Goal: Obtain resource: Download file/media

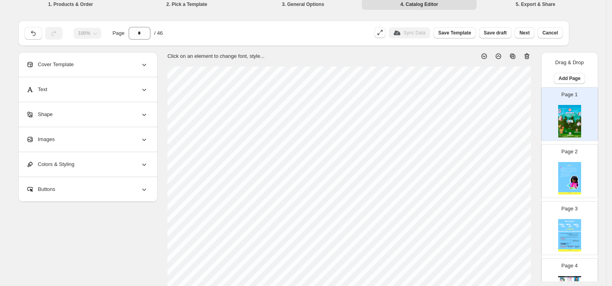
click at [578, 158] on div "Page 2" at bounding box center [566, 167] width 50 height 53
type input "*"
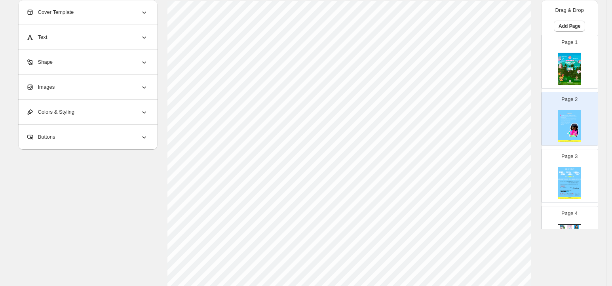
scroll to position [72, 0]
click at [96, 96] on div "Images" at bounding box center [87, 87] width 122 height 25
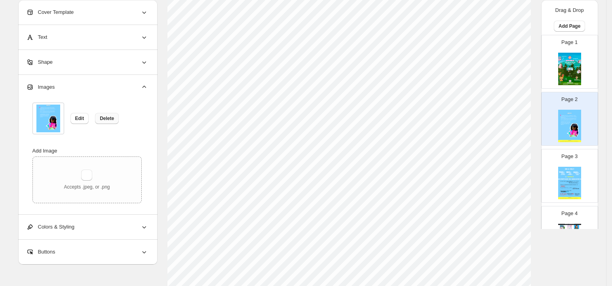
click at [114, 117] on span "Delete" at bounding box center [107, 118] width 14 height 6
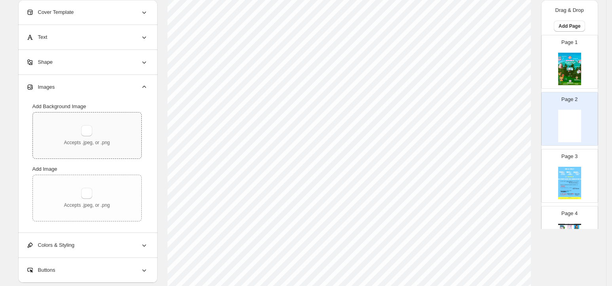
click at [104, 123] on div "Accepts .jpeg, or .png" at bounding box center [87, 135] width 108 height 46
type input "**********"
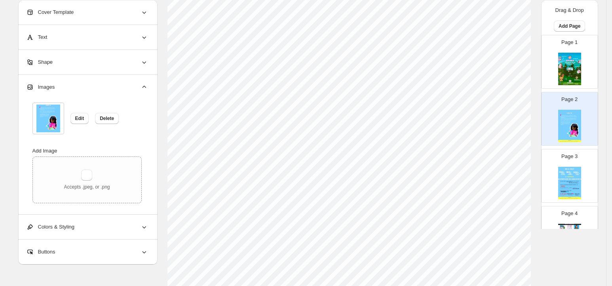
click at [572, 175] on img at bounding box center [569, 183] width 23 height 32
type input "*"
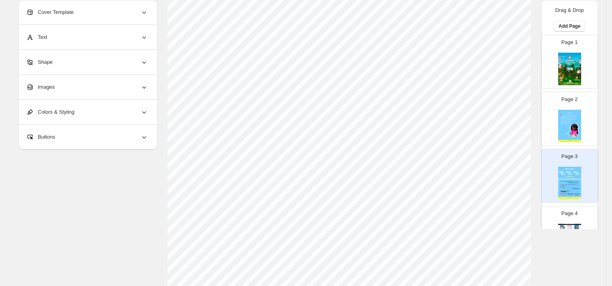
click at [99, 89] on div "Images" at bounding box center [87, 87] width 122 height 25
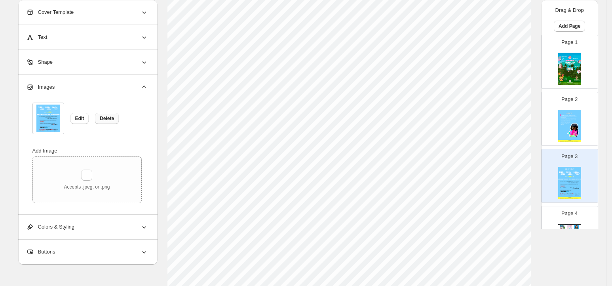
click at [104, 122] on button "Delete" at bounding box center [107, 118] width 24 height 11
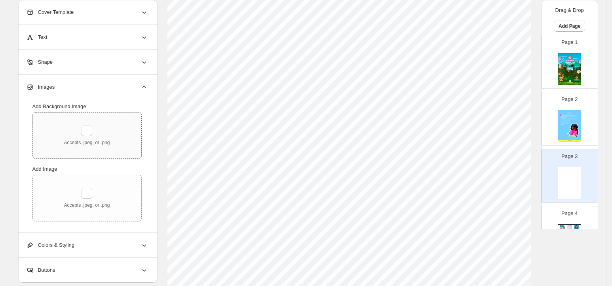
click at [93, 125] on div "Accepts .jpeg, or .png" at bounding box center [87, 135] width 46 height 21
type input "**********"
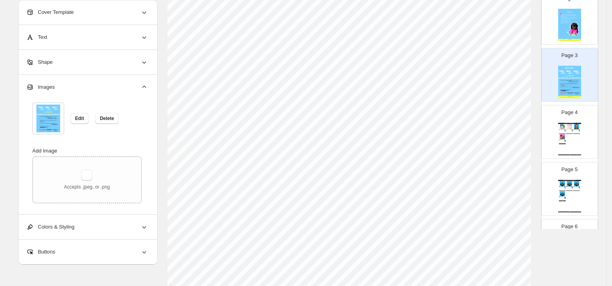
scroll to position [84, 0]
click at [568, 129] on img at bounding box center [569, 126] width 7 height 5
type input "*"
select select "**********"
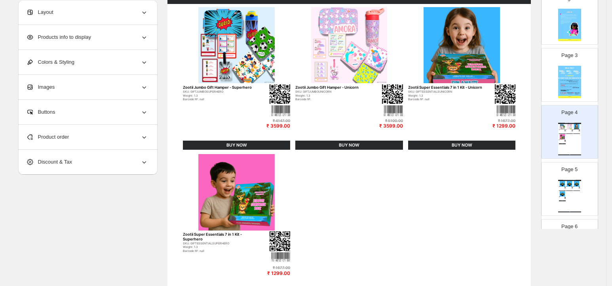
click at [569, 169] on p "Page 5" at bounding box center [569, 169] width 16 height 8
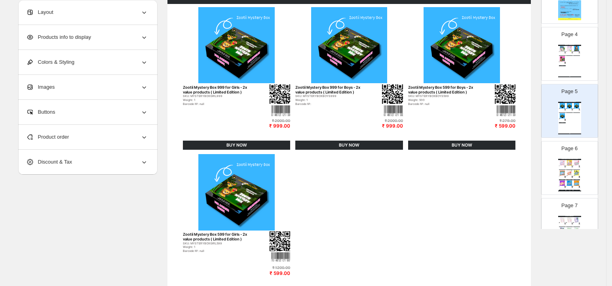
scroll to position [198, 0]
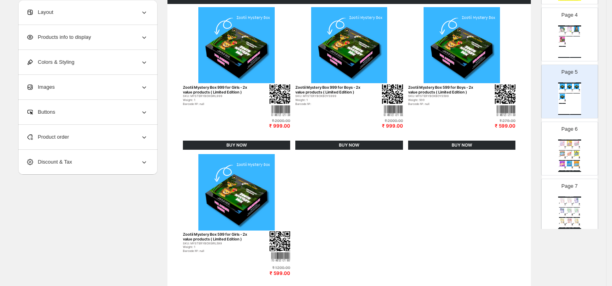
click at [568, 171] on div "Bibliophiles Catalogue | Page undefined" at bounding box center [569, 171] width 23 height 1
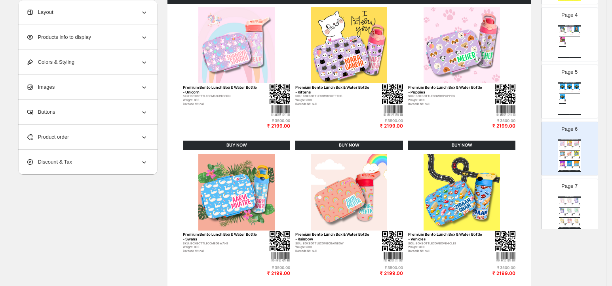
click at [566, 184] on p "Page 7" at bounding box center [569, 186] width 16 height 8
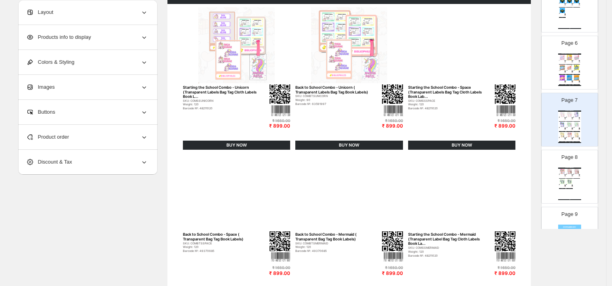
scroll to position [296, 0]
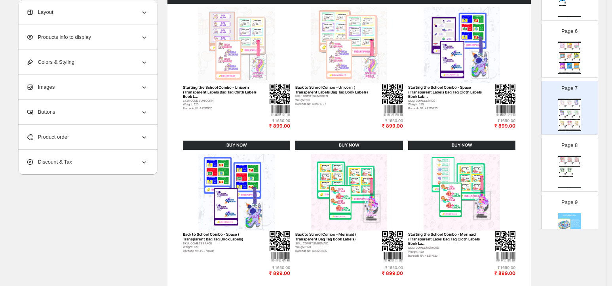
click at [563, 176] on div "School Essential Mini Kit Combo Back to School Combo - Colorful Cars ( Transpar…" at bounding box center [569, 171] width 23 height 32
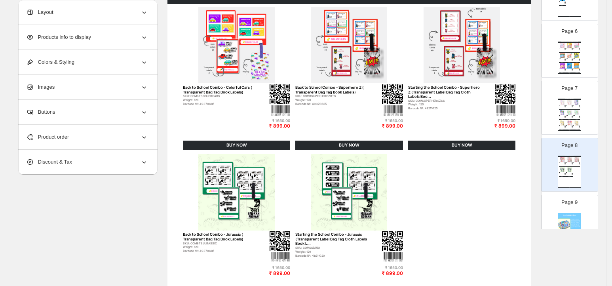
click at [564, 201] on p "Page 9" at bounding box center [569, 202] width 16 height 8
type input "*"
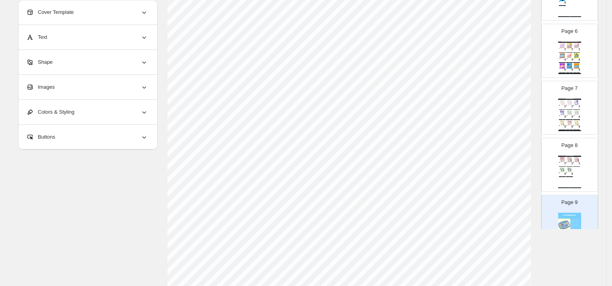
click at [74, 94] on div "Images" at bounding box center [87, 87] width 122 height 25
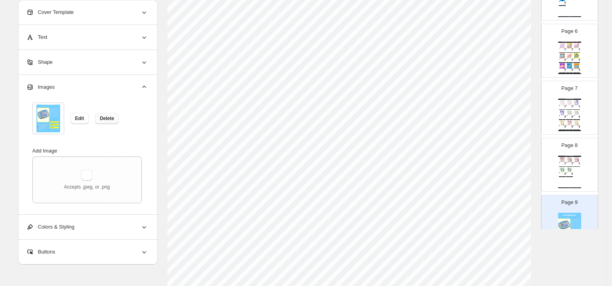
click at [104, 119] on span "Delete" at bounding box center [107, 118] width 14 height 6
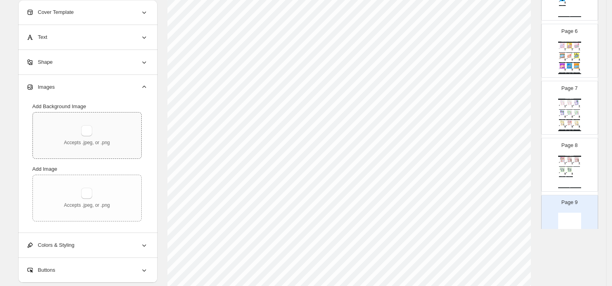
click at [82, 119] on div "Accepts .jpeg, or .png" at bounding box center [87, 135] width 108 height 46
type input "**********"
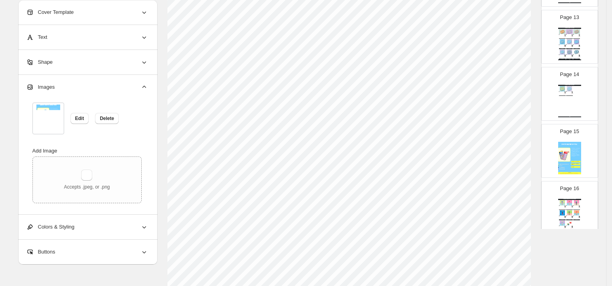
scroll to position [710, 0]
click at [558, 149] on img at bounding box center [569, 156] width 23 height 32
type input "**"
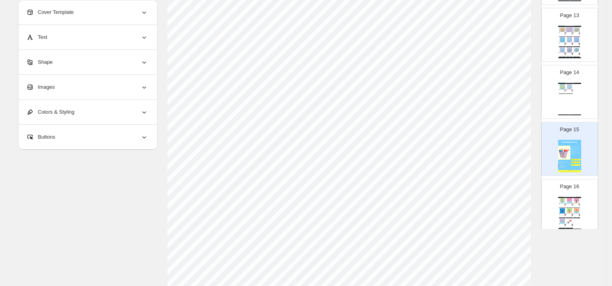
click at [58, 93] on div "Images" at bounding box center [87, 87] width 122 height 25
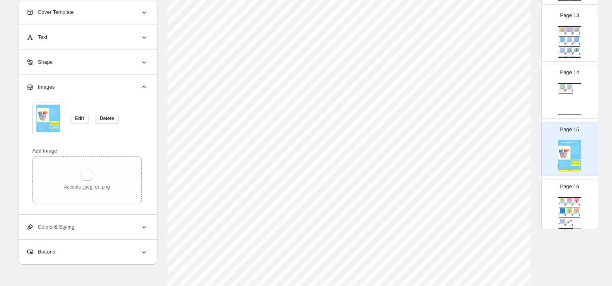
click at [106, 114] on button "Delete" at bounding box center [107, 118] width 24 height 11
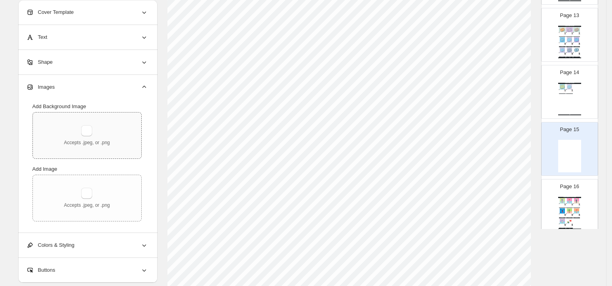
click at [67, 122] on div "Accepts .jpeg, or .png" at bounding box center [87, 135] width 108 height 46
type input "**********"
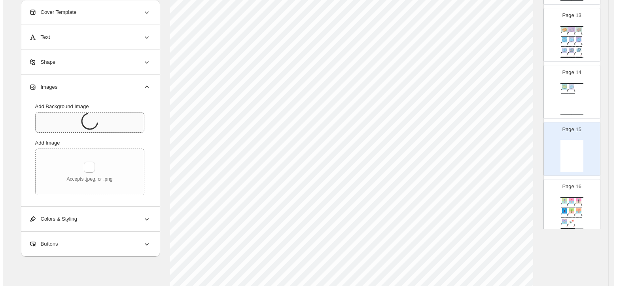
scroll to position [0, 0]
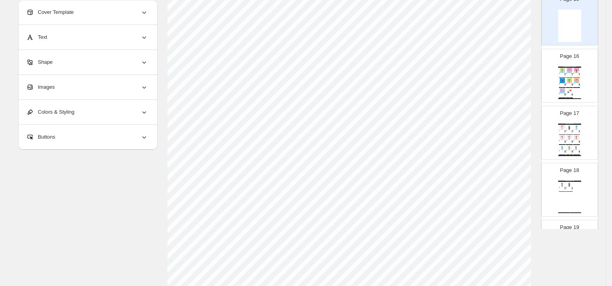
scroll to position [754, 0]
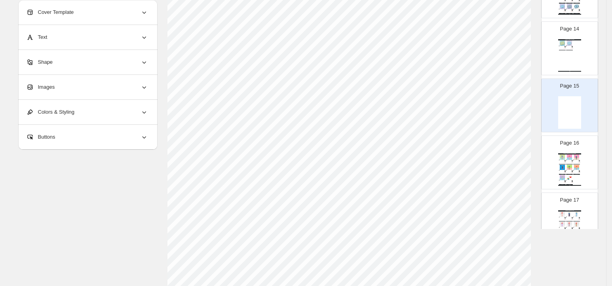
click at [80, 84] on div "Images" at bounding box center [87, 87] width 122 height 25
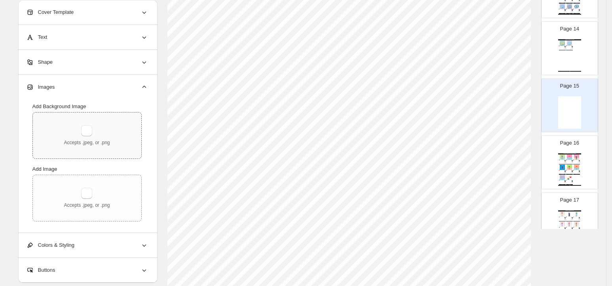
click at [87, 124] on div "Accepts .jpeg, or .png" at bounding box center [87, 135] width 108 height 46
type input "**********"
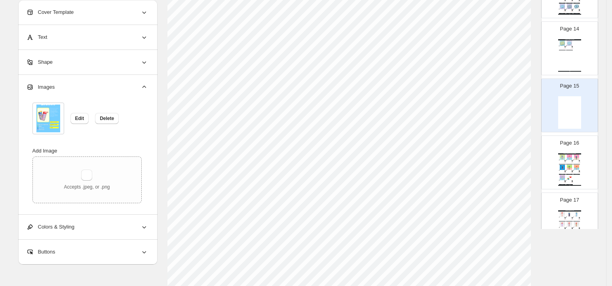
click at [569, 60] on div "Stainless Steel Bento Lunch Box Bento Lunch Box (Chicken) [Non Personalised] SK…" at bounding box center [569, 55] width 23 height 32
type input "**"
select select "**********"
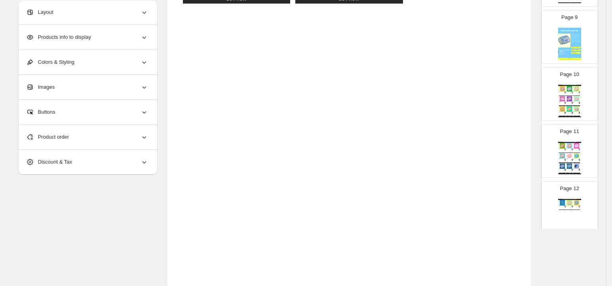
scroll to position [455, 0]
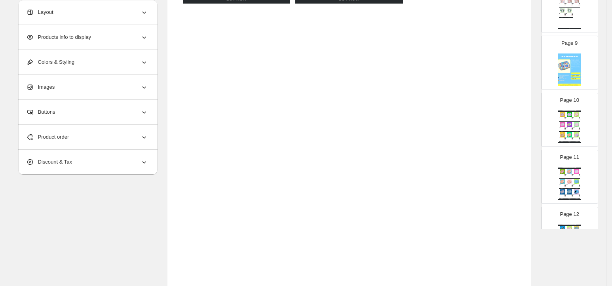
click at [568, 82] on img at bounding box center [569, 69] width 23 height 32
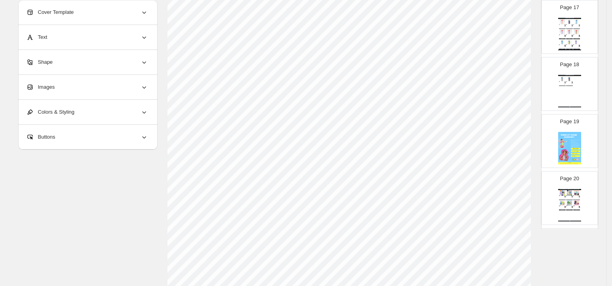
scroll to position [967, 0]
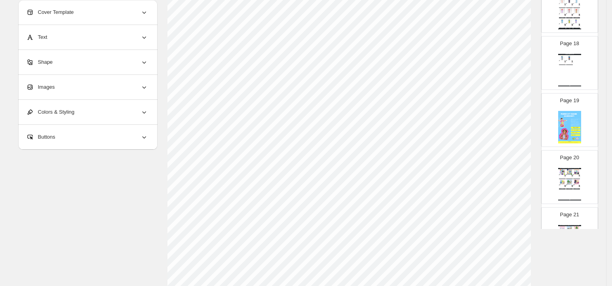
click at [559, 111] on div "Page 19" at bounding box center [566, 116] width 50 height 53
type input "**"
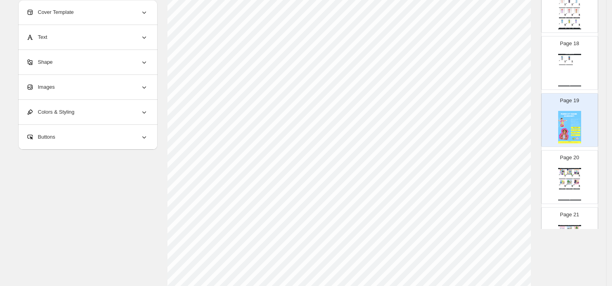
click at [89, 91] on div "Images" at bounding box center [87, 87] width 122 height 25
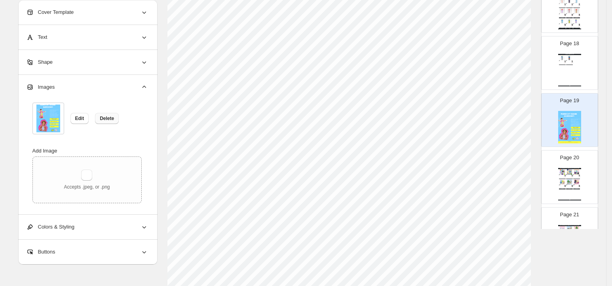
click at [114, 117] on span "Delete" at bounding box center [107, 118] width 14 height 6
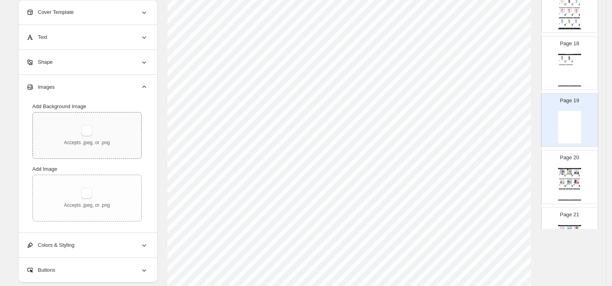
click at [59, 116] on div "Accepts .jpeg, or .png" at bounding box center [87, 135] width 108 height 46
type input "**********"
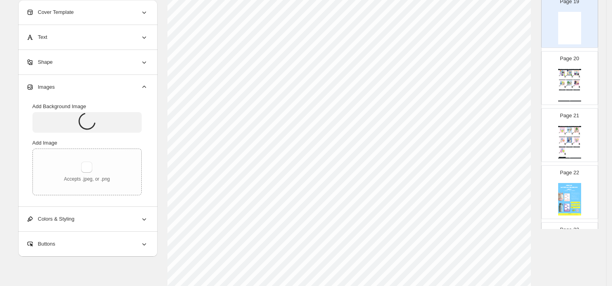
scroll to position [1075, 0]
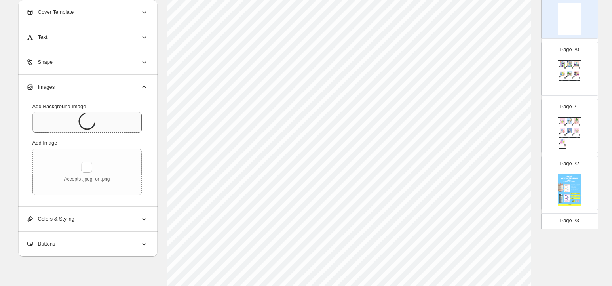
click at [570, 188] on img at bounding box center [569, 190] width 23 height 32
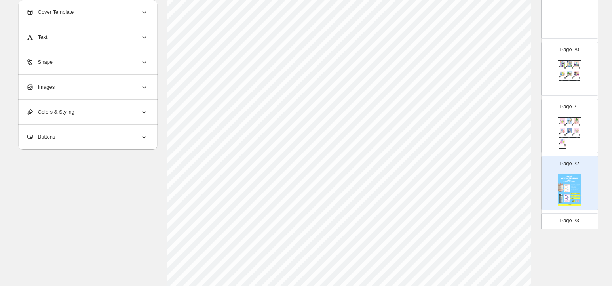
scroll to position [132, 0]
click at [66, 91] on div "Images" at bounding box center [87, 87] width 122 height 25
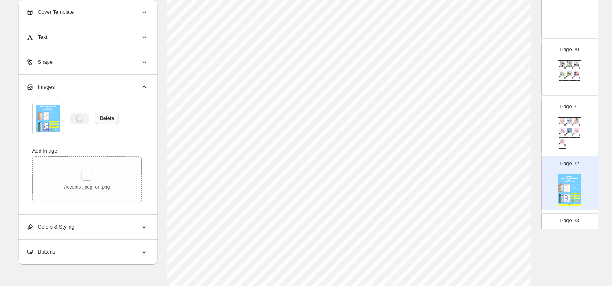
click at [104, 117] on span "Delete" at bounding box center [107, 118] width 14 height 6
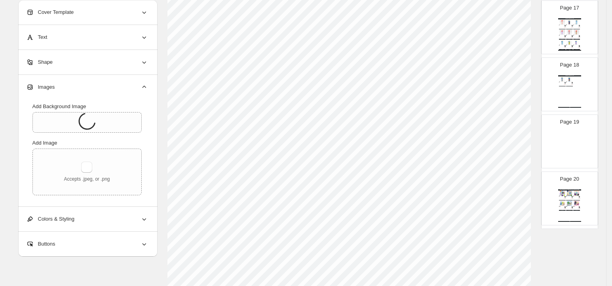
scroll to position [946, 0]
click at [565, 141] on img at bounding box center [569, 148] width 23 height 32
type input "**"
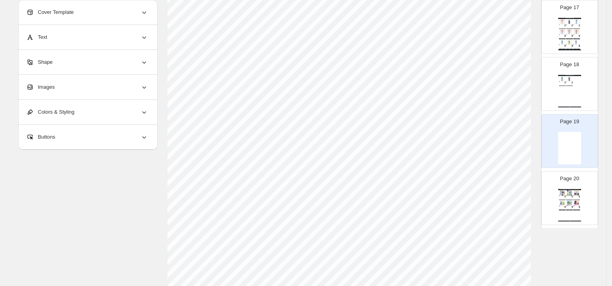
click at [68, 93] on div "Images" at bounding box center [87, 87] width 122 height 25
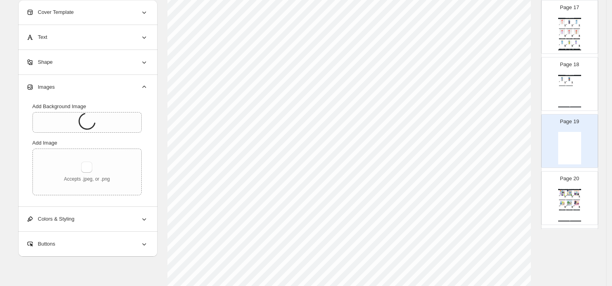
scroll to position [0, 0]
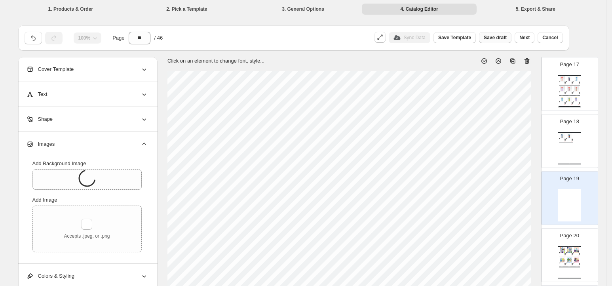
click at [496, 38] on span "Save draft" at bounding box center [494, 37] width 23 height 6
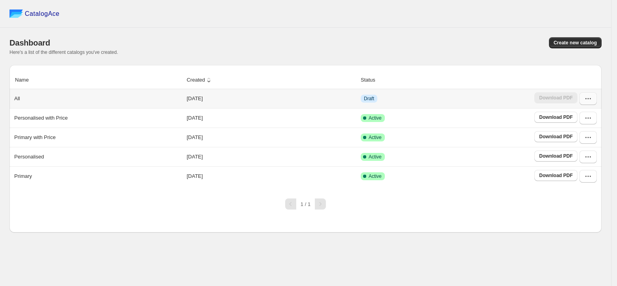
click at [590, 104] on button "button" at bounding box center [588, 98] width 17 height 13
click at [579, 161] on span "Edit" at bounding box center [586, 157] width 41 height 8
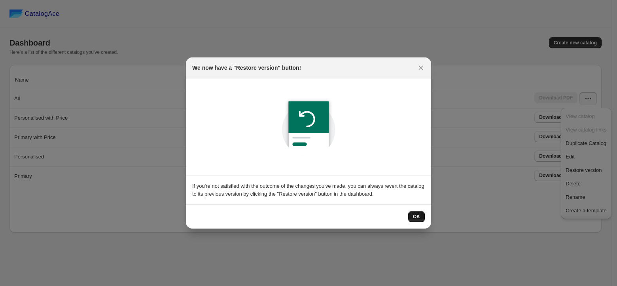
click at [413, 214] on span "OK" at bounding box center [416, 216] width 7 height 6
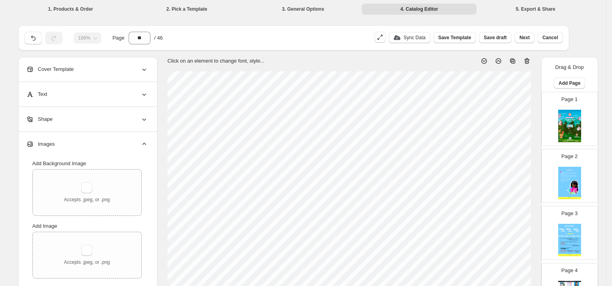
scroll to position [1310, 0]
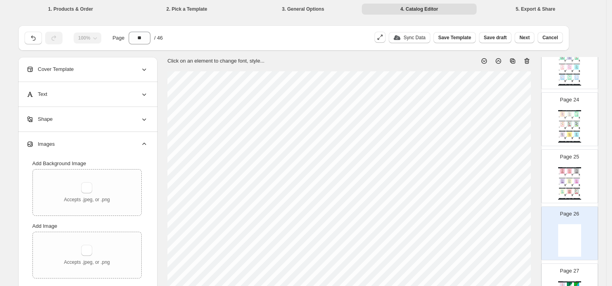
type input "**********"
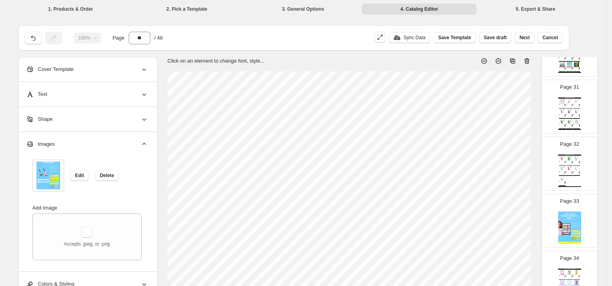
scroll to position [1733, 0]
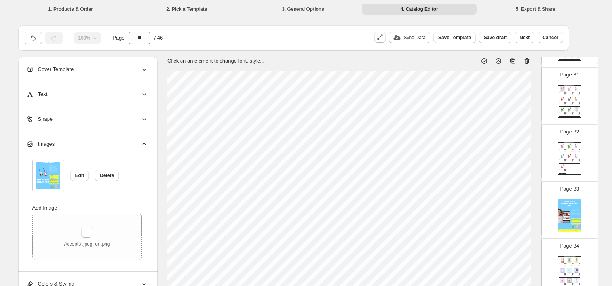
click at [570, 227] on img at bounding box center [569, 215] width 23 height 32
type input "**"
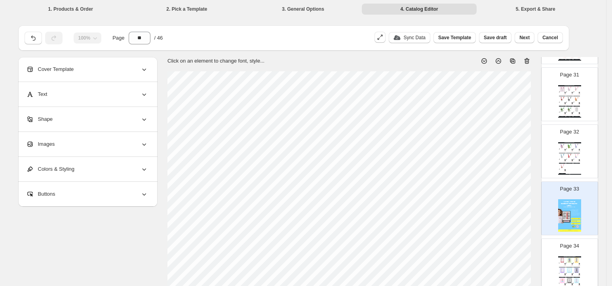
click at [99, 148] on div "Images" at bounding box center [87, 144] width 122 height 25
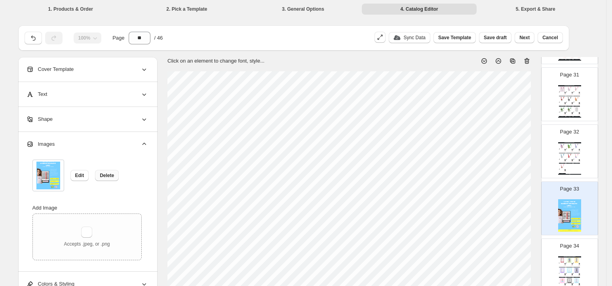
click at [106, 174] on span "Delete" at bounding box center [107, 175] width 14 height 6
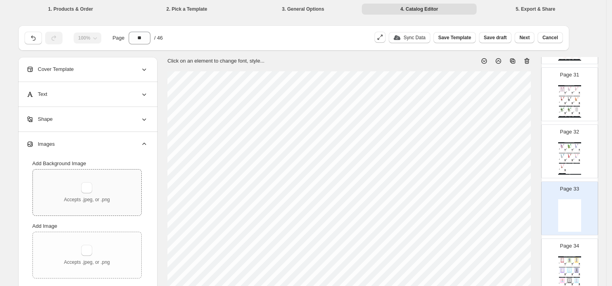
click at [80, 176] on div "Accepts .jpeg, or .png" at bounding box center [87, 192] width 108 height 46
type input "**********"
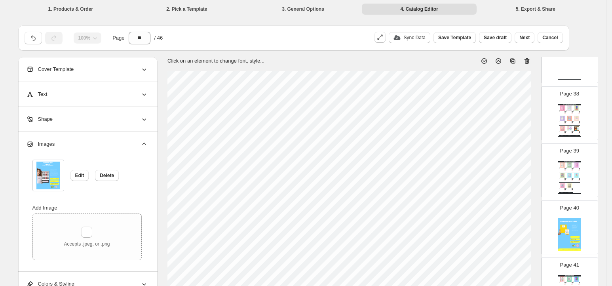
scroll to position [2145, 0]
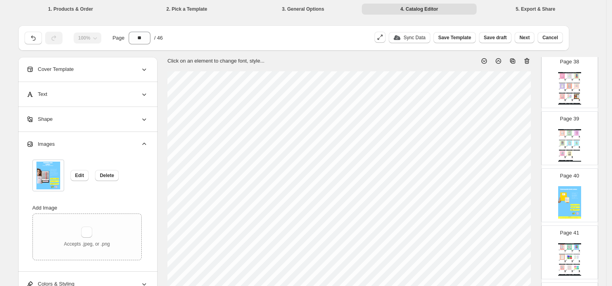
click at [570, 209] on img at bounding box center [569, 202] width 23 height 32
type input "**"
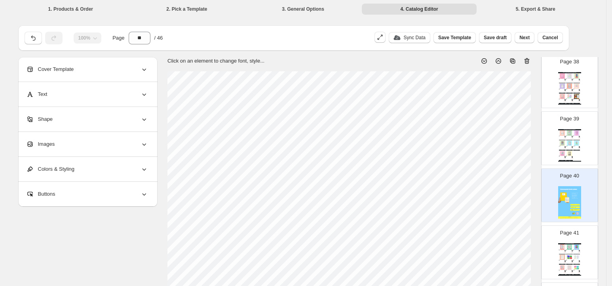
click at [71, 148] on div "Images" at bounding box center [87, 144] width 122 height 25
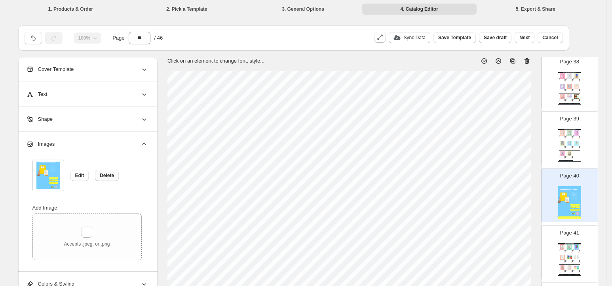
click at [118, 178] on button "Delete" at bounding box center [107, 175] width 24 height 11
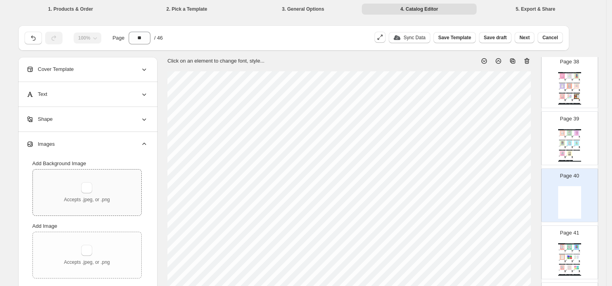
click at [94, 182] on div "Accepts .jpeg, or .png" at bounding box center [87, 192] width 46 height 21
type input "**********"
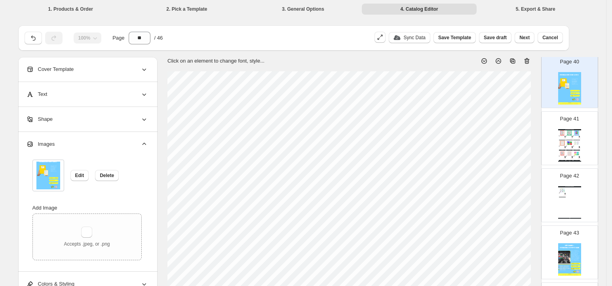
scroll to position [2328, 0]
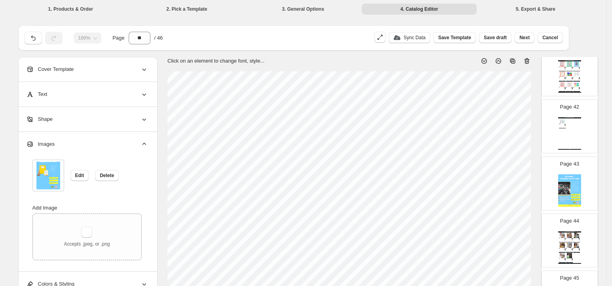
click at [555, 190] on div "Page 43" at bounding box center [566, 179] width 50 height 53
type input "**"
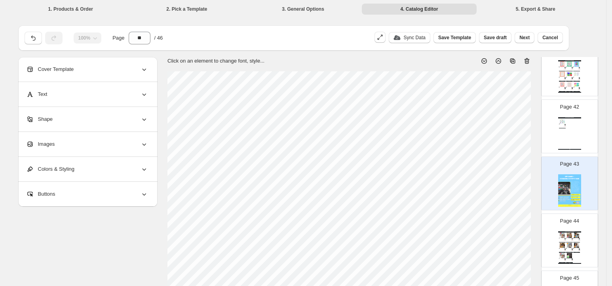
click at [45, 153] on div "Images" at bounding box center [87, 144] width 122 height 25
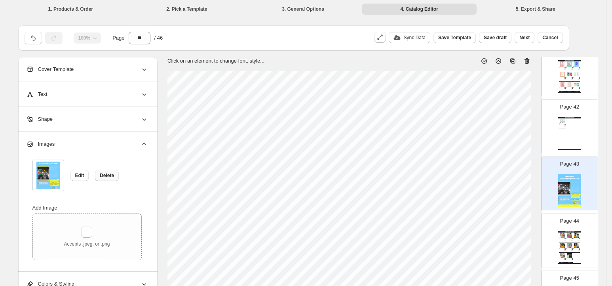
click at [110, 180] on button "Delete" at bounding box center [107, 175] width 24 height 11
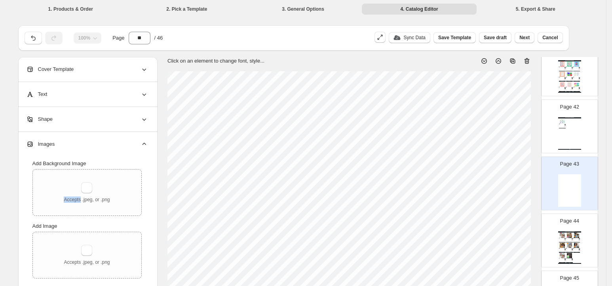
click at [110, 180] on div "Accepts .jpeg, or .png" at bounding box center [87, 192] width 108 height 46
type input "**********"
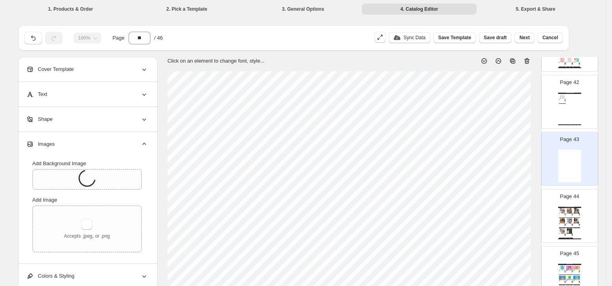
scroll to position [2439, 0]
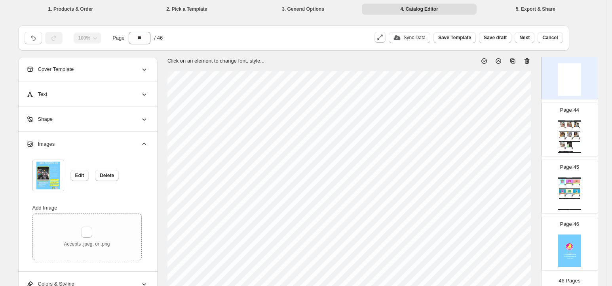
click at [574, 253] on img at bounding box center [569, 250] width 23 height 32
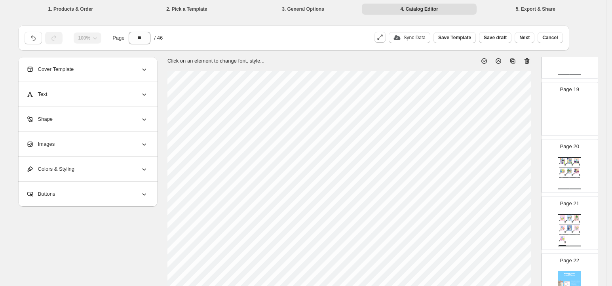
scroll to position [920, 0]
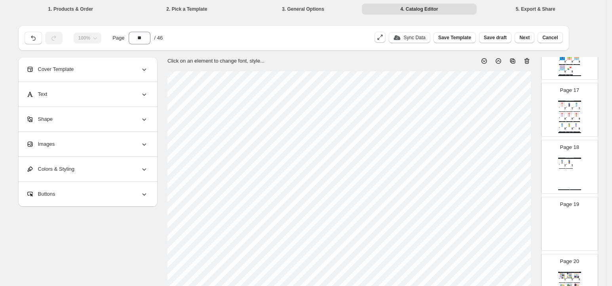
click at [574, 219] on img at bounding box center [569, 230] width 23 height 32
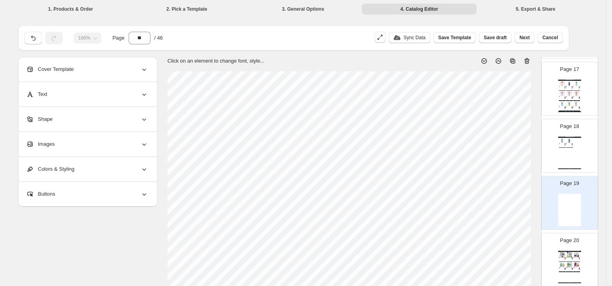
scroll to position [942, 0]
click at [565, 243] on p "Page 20" at bounding box center [568, 239] width 19 height 8
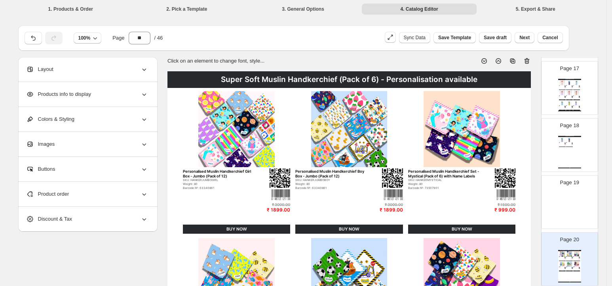
click at [566, 204] on img at bounding box center [569, 209] width 23 height 32
type input "**"
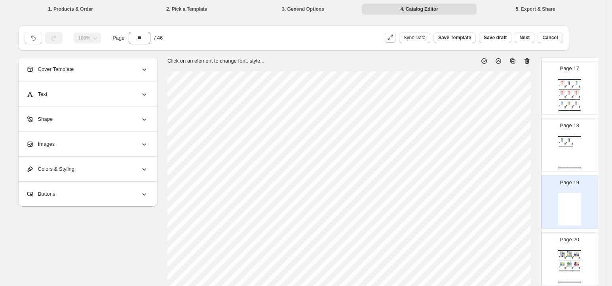
click at [58, 155] on div "Images" at bounding box center [87, 144] width 122 height 25
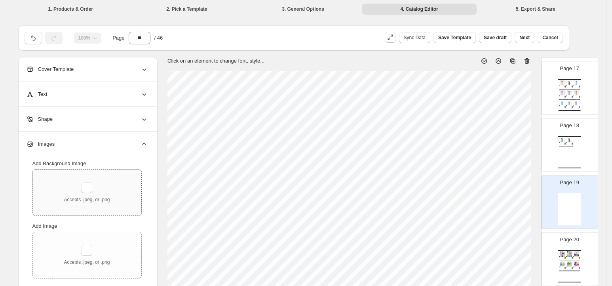
click at [81, 184] on div "Accepts .jpeg, or .png" at bounding box center [87, 192] width 46 height 21
type input "**********"
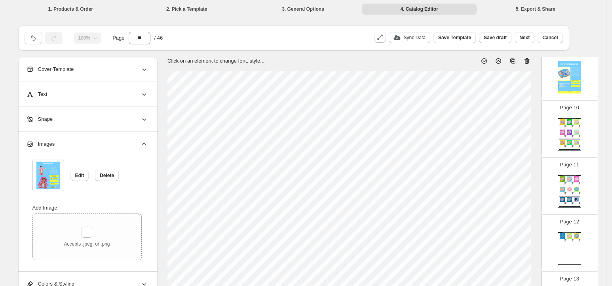
scroll to position [497, 0]
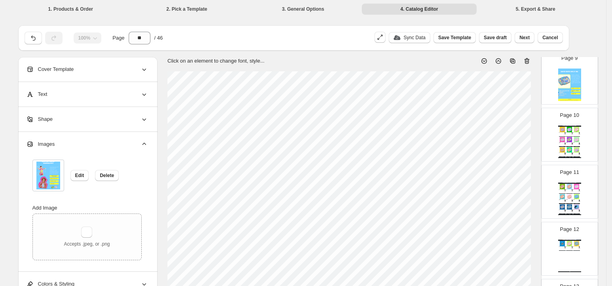
click at [564, 91] on img at bounding box center [569, 84] width 23 height 32
type input "*"
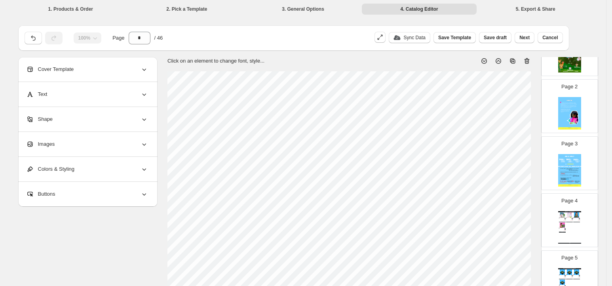
scroll to position [68, 0]
click at [496, 38] on span "Save draft" at bounding box center [494, 37] width 23 height 6
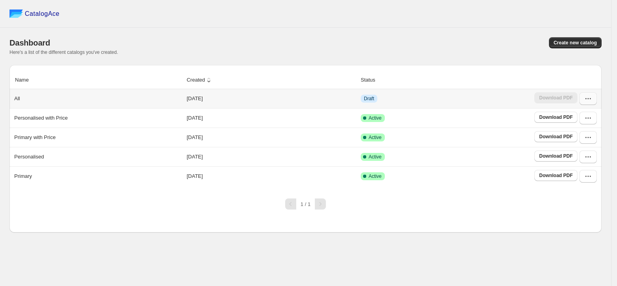
click at [589, 99] on icon "button" at bounding box center [588, 99] width 8 height 8
click at [582, 161] on span "Edit" at bounding box center [586, 157] width 41 height 8
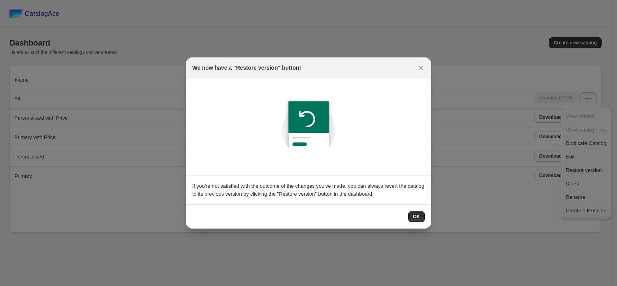
click at [402, 216] on div "OK" at bounding box center [308, 216] width 233 height 11
click at [409, 217] on button "OK" at bounding box center [416, 216] width 17 height 11
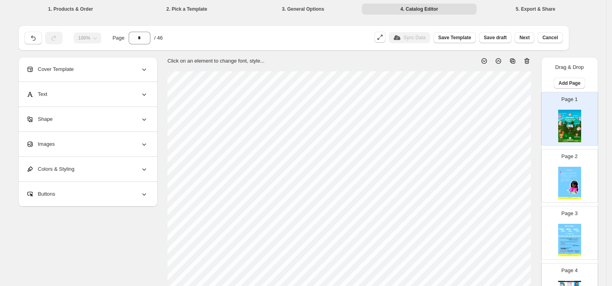
click at [587, 184] on div "Page 2" at bounding box center [569, 175] width 56 height 53
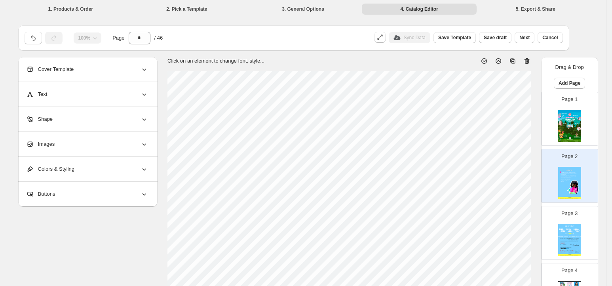
click at [578, 182] on img at bounding box center [569, 183] width 23 height 32
click at [554, 218] on div "Page 3" at bounding box center [566, 229] width 50 height 53
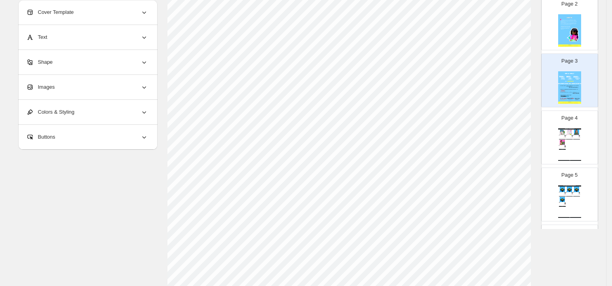
scroll to position [96, 0]
click at [571, 128] on div "Gift Hampers - Jumbo & 7 in 1 Packs" at bounding box center [569, 128] width 23 height 1
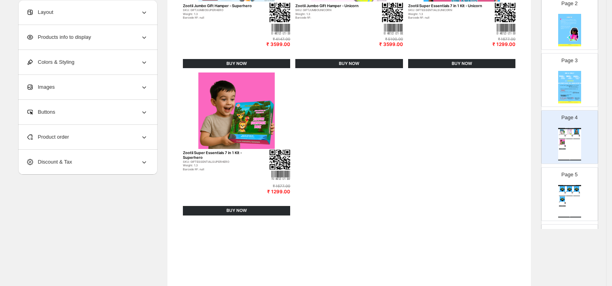
click at [568, 187] on img at bounding box center [569, 188] width 7 height 5
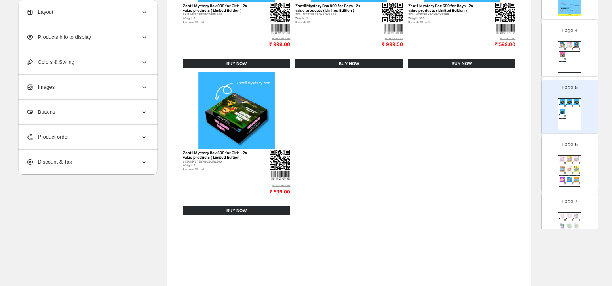
scroll to position [241, 0]
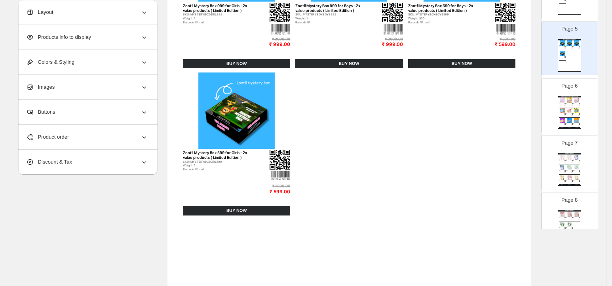
click at [573, 119] on img at bounding box center [576, 120] width 7 height 5
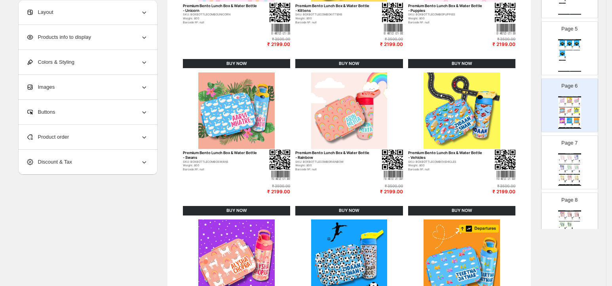
click at [571, 156] on img at bounding box center [569, 156] width 7 height 5
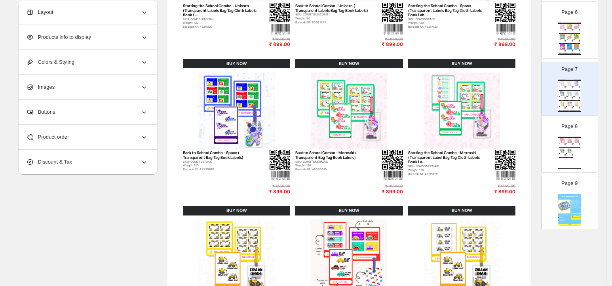
scroll to position [333, 0]
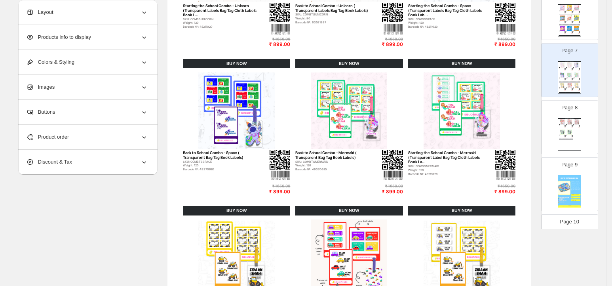
click at [566, 131] on img at bounding box center [569, 131] width 7 height 5
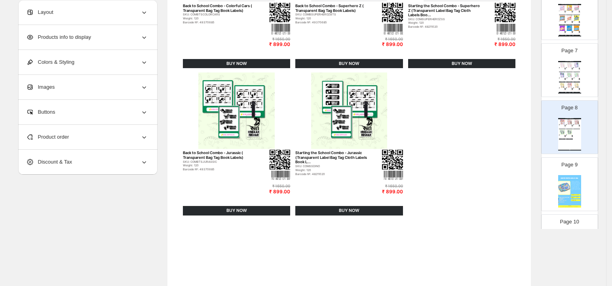
click at [564, 180] on img at bounding box center [569, 191] width 23 height 32
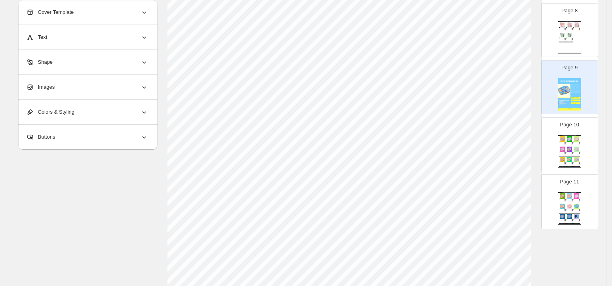
scroll to position [432, 0]
click at [569, 150] on img at bounding box center [569, 147] width 7 height 5
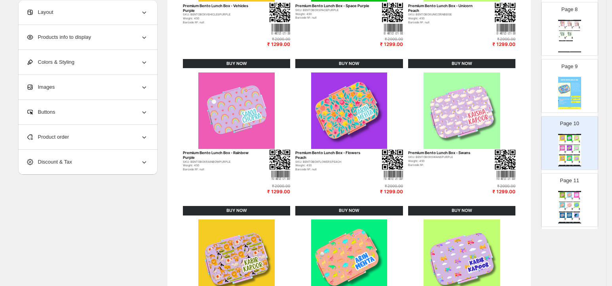
click at [575, 84] on img at bounding box center [569, 93] width 23 height 32
type input "*"
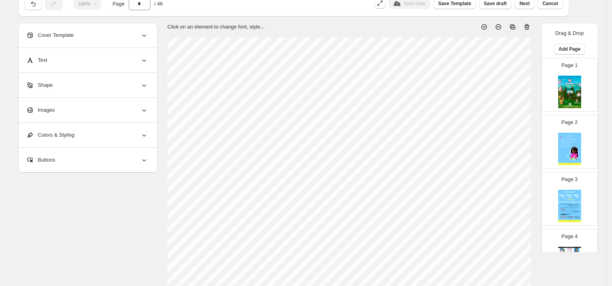
scroll to position [0, 0]
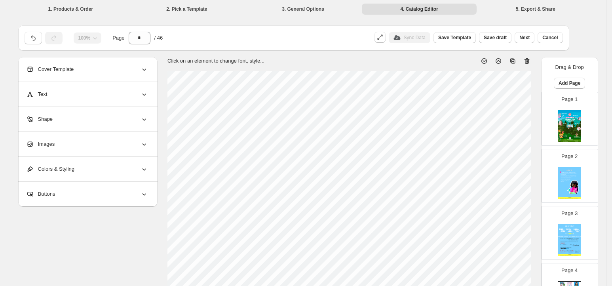
click at [554, 182] on div "Page 2" at bounding box center [566, 172] width 50 height 53
type input "*"
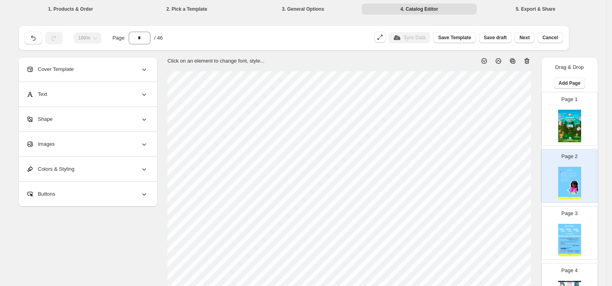
click at [74, 150] on div "Images" at bounding box center [87, 144] width 122 height 25
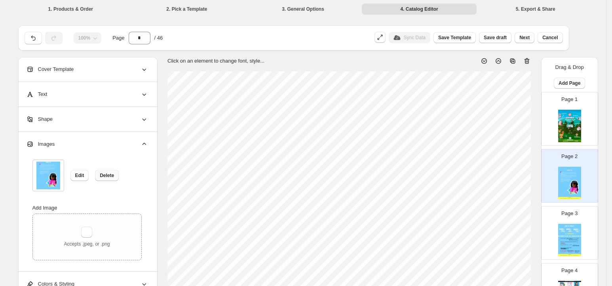
click at [100, 174] on button "Delete" at bounding box center [107, 175] width 24 height 11
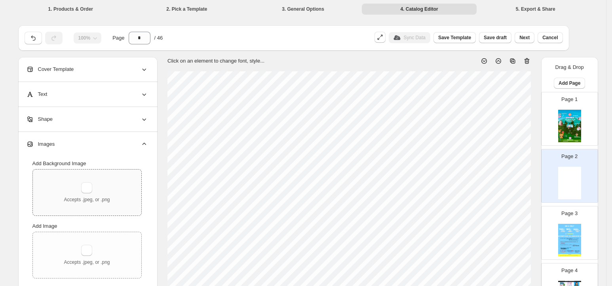
click at [69, 175] on div "Accepts .jpeg, or .png" at bounding box center [87, 192] width 108 height 46
type input "**********"
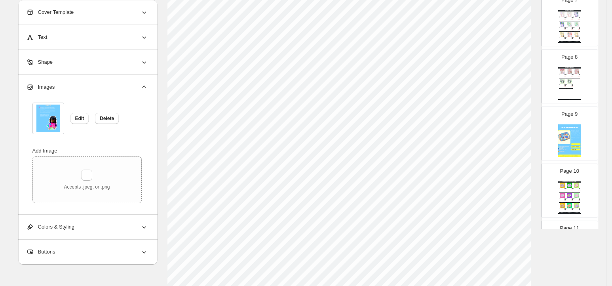
scroll to position [394, 0]
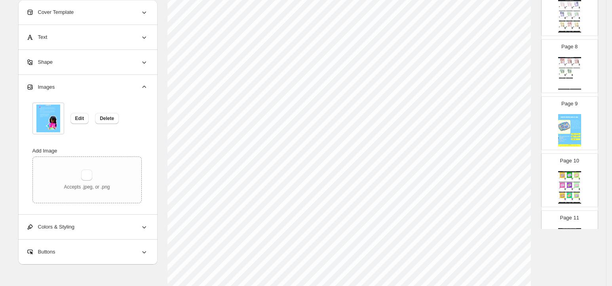
click at [568, 130] on img at bounding box center [569, 130] width 23 height 32
type input "*"
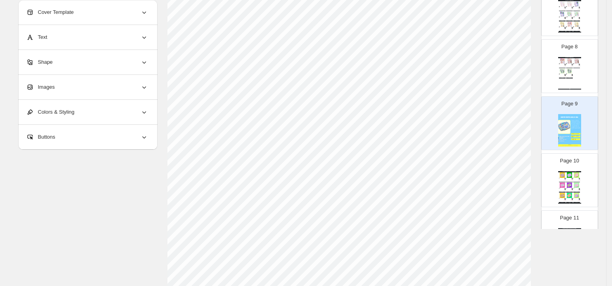
click at [100, 87] on div "Images" at bounding box center [87, 87] width 122 height 25
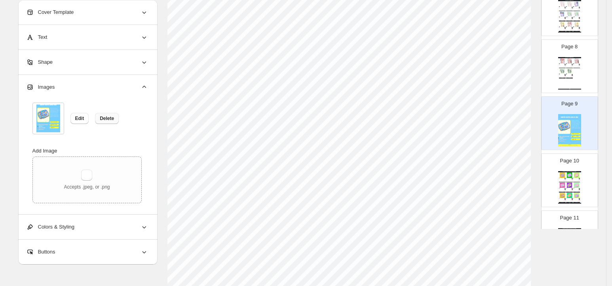
click at [106, 114] on button "Delete" at bounding box center [107, 118] width 24 height 11
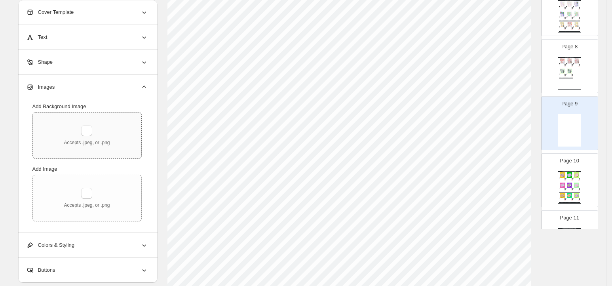
click at [66, 118] on div "Accepts .jpeg, or .png" at bounding box center [87, 135] width 108 height 46
type input "**********"
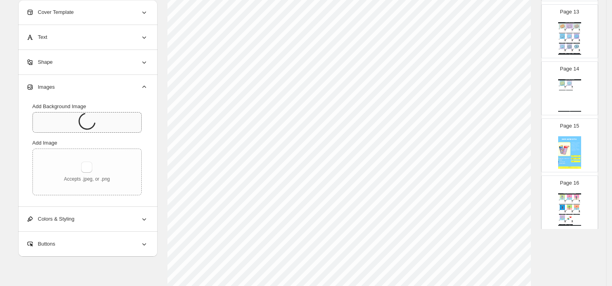
scroll to position [761, 0]
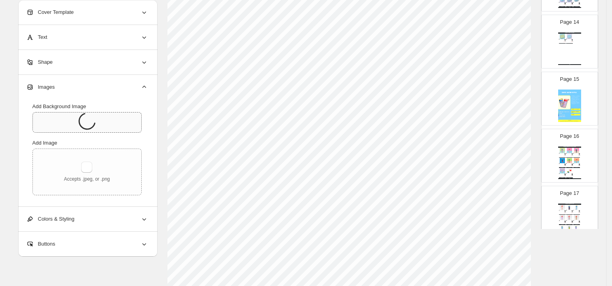
click at [560, 102] on img at bounding box center [569, 105] width 23 height 32
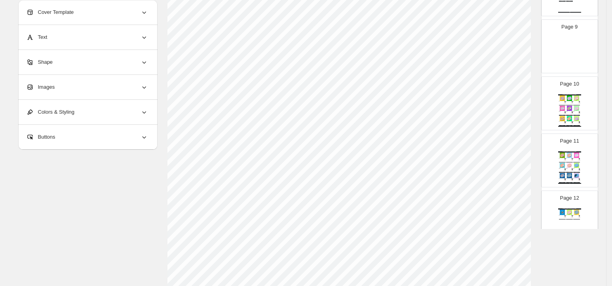
scroll to position [454, 0]
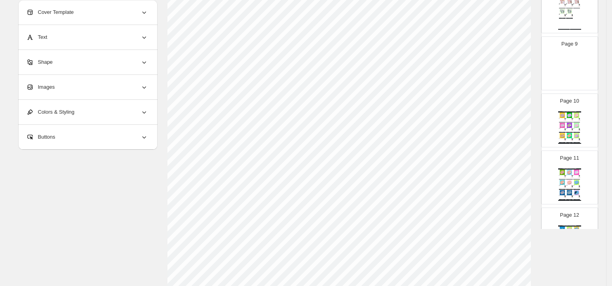
click at [563, 92] on div "Page 10 Stainless Steel Bento Lunch Box - Personalised Premium Bento Lunch Box …" at bounding box center [566, 117] width 50 height 53
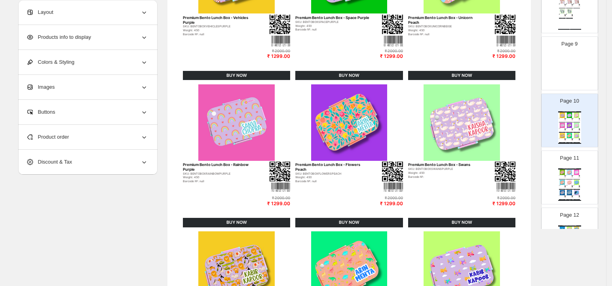
click at [561, 85] on img at bounding box center [569, 70] width 23 height 32
type input "*"
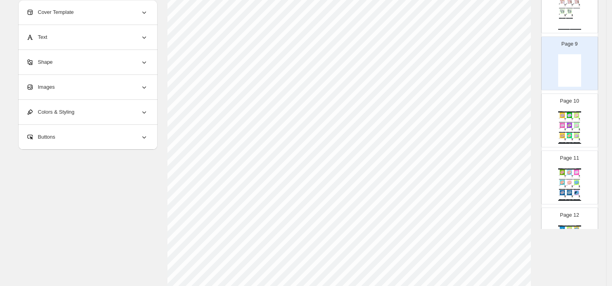
click at [50, 89] on span "Images" at bounding box center [40, 87] width 29 height 8
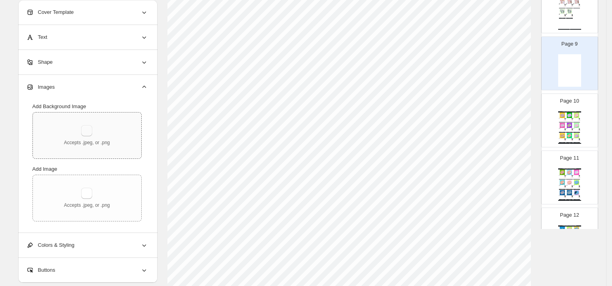
click at [85, 127] on button "button" at bounding box center [86, 130] width 11 height 11
type input "**********"
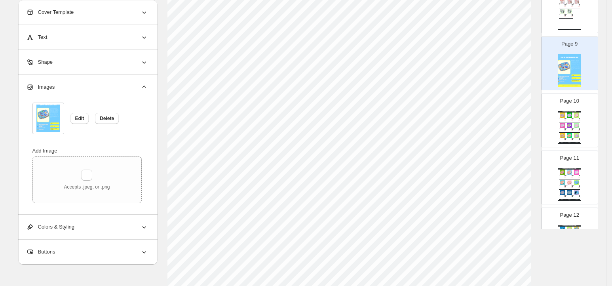
scroll to position [288, 0]
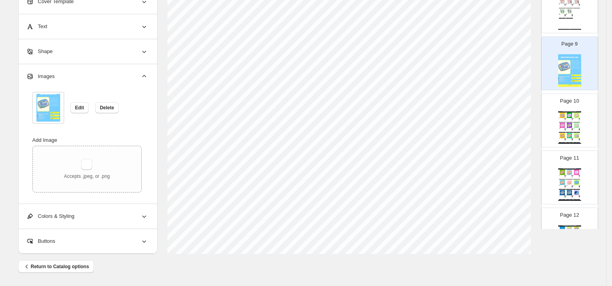
click at [573, 111] on div "Stainless Steel Bento Lunch Box - Personalised" at bounding box center [569, 111] width 23 height 1
type input "**"
select select "**********"
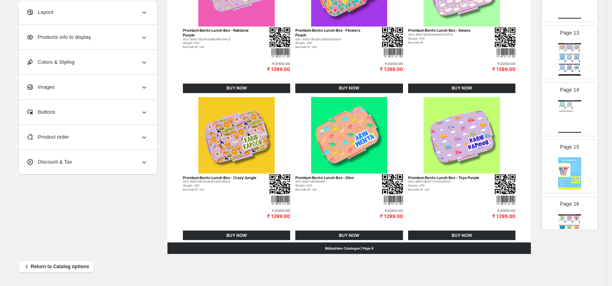
scroll to position [701, 0]
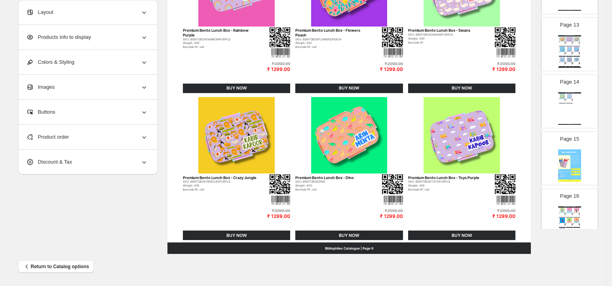
click at [563, 154] on img at bounding box center [569, 165] width 23 height 32
type input "**"
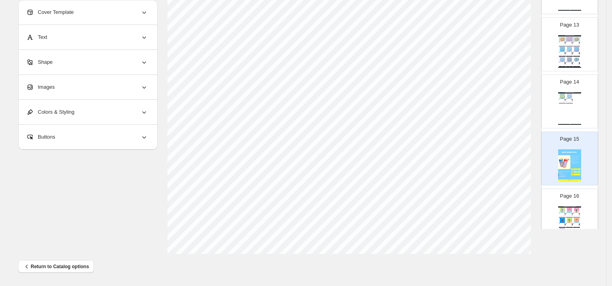
click at [80, 89] on div "Images" at bounding box center [87, 87] width 122 height 25
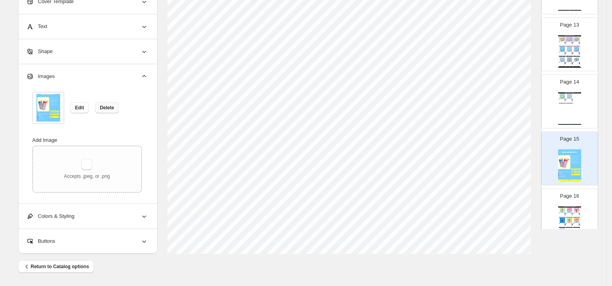
click at [114, 108] on span "Delete" at bounding box center [107, 107] width 14 height 6
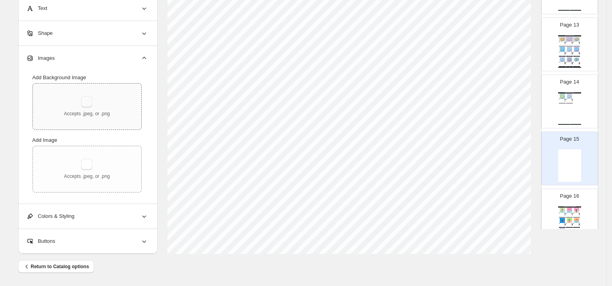
click at [90, 106] on button "button" at bounding box center [86, 101] width 11 height 11
type input "**********"
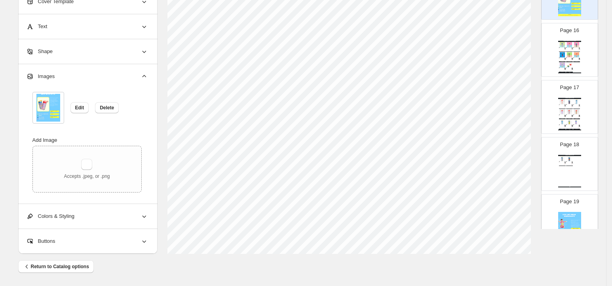
scroll to position [960, 0]
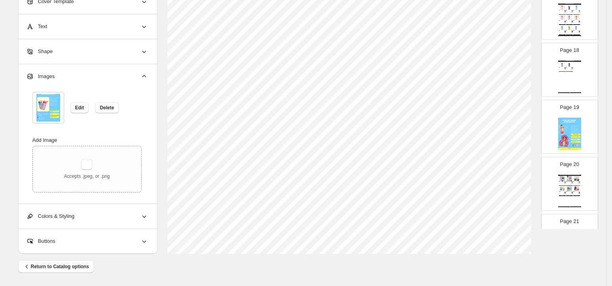
click at [562, 137] on img at bounding box center [569, 133] width 23 height 32
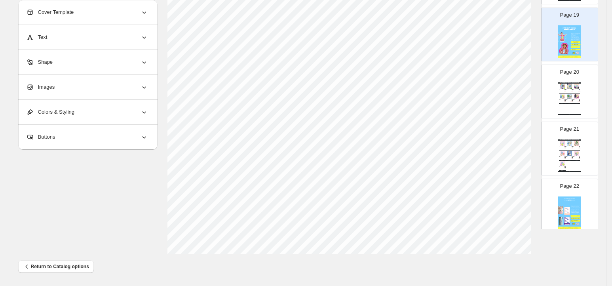
scroll to position [1072, 0]
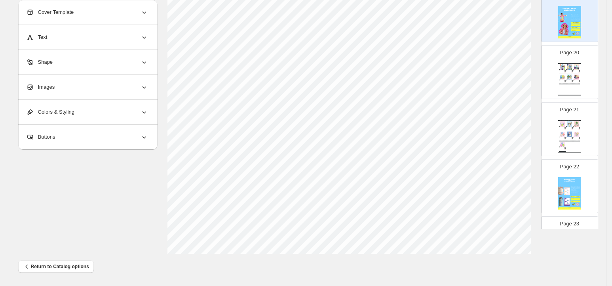
click at [572, 185] on img at bounding box center [569, 193] width 23 height 32
type input "**"
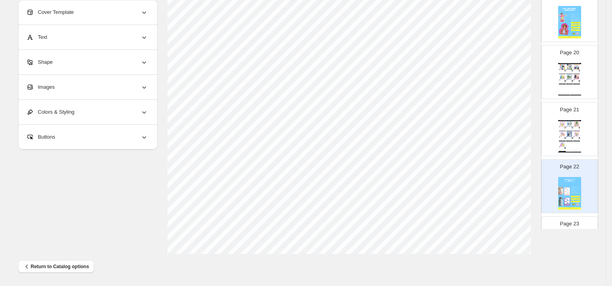
click at [104, 83] on div "Images" at bounding box center [87, 87] width 122 height 25
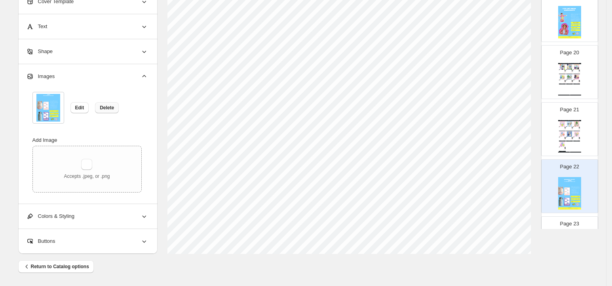
click at [109, 110] on button "Delete" at bounding box center [107, 107] width 24 height 11
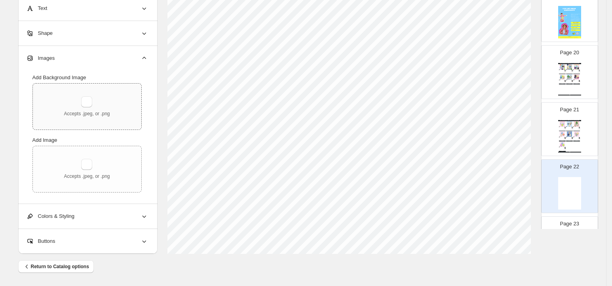
click at [105, 112] on p "Accepts .jpeg, or .png" at bounding box center [87, 113] width 46 height 6
type input "**********"
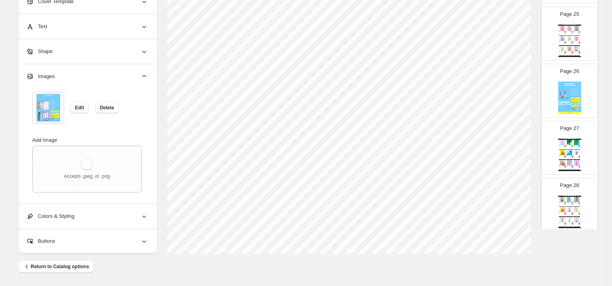
scroll to position [1396, 0]
click at [561, 110] on img at bounding box center [569, 97] width 23 height 32
type input "**"
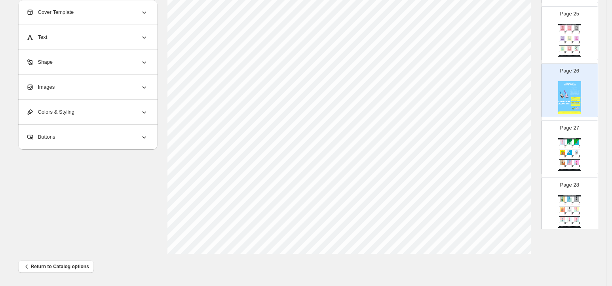
click at [76, 82] on div "Images" at bounding box center [87, 87] width 122 height 25
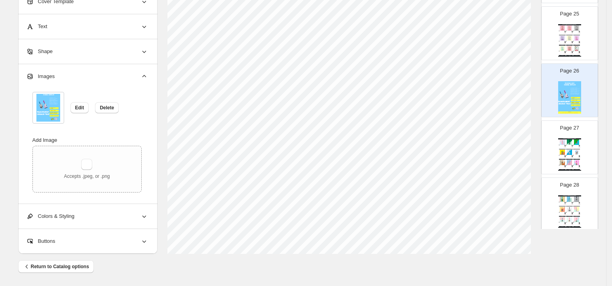
click at [97, 106] on div "Edit Delete" at bounding box center [86, 108] width 109 height 32
click at [99, 106] on button "Delete" at bounding box center [107, 107] width 24 height 11
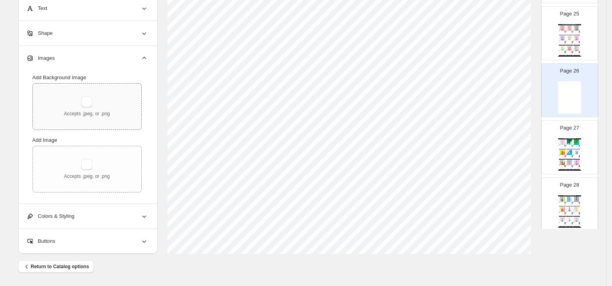
click at [74, 111] on p "Accepts .jpeg, or .png" at bounding box center [87, 113] width 46 height 6
type input "**********"
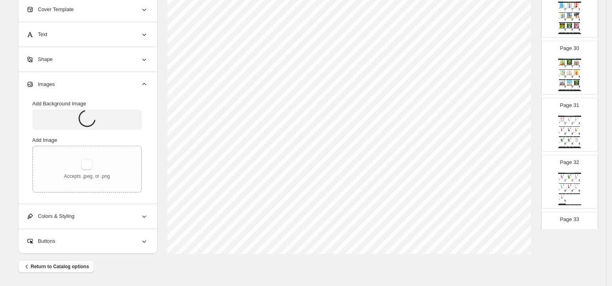
scroll to position [1756, 0]
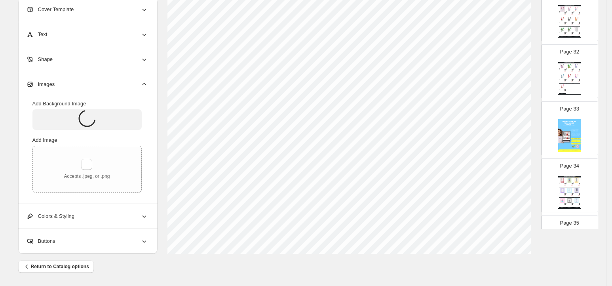
click at [566, 137] on img at bounding box center [569, 135] width 23 height 32
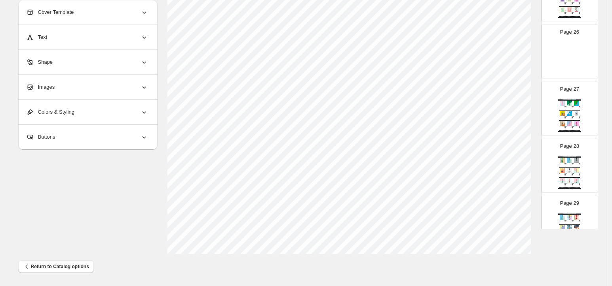
scroll to position [1432, 0]
click at [559, 72] on img at bounding box center [569, 60] width 23 height 32
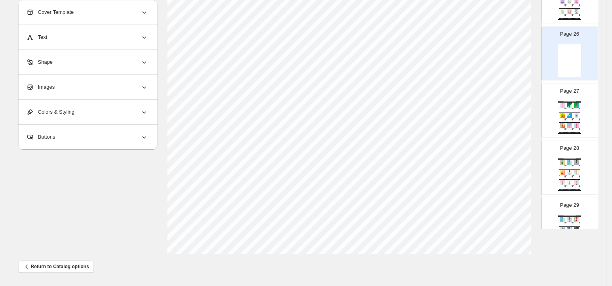
click at [90, 93] on div "Images" at bounding box center [87, 87] width 122 height 25
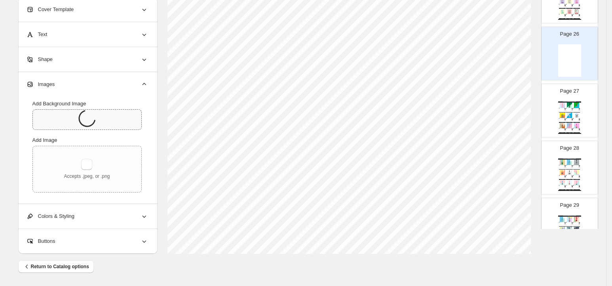
click at [84, 123] on icon at bounding box center [86, 118] width 25 height 25
click at [555, 121] on div "Page 27 Transparent Luggage Tags - Personalised Luggage Tag - Unicorn Candy (Tr…" at bounding box center [566, 107] width 50 height 53
type input "**"
select select "**********"
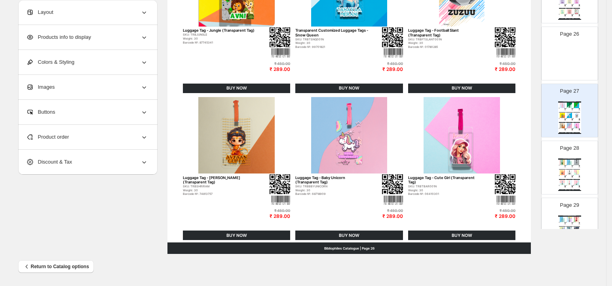
click at [569, 56] on img at bounding box center [569, 60] width 23 height 32
type input "**"
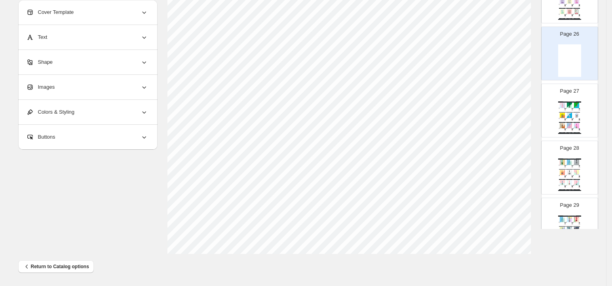
click at [132, 81] on div "Images" at bounding box center [87, 87] width 122 height 25
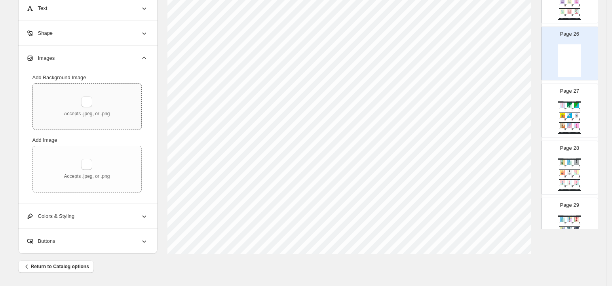
click at [104, 98] on div "Accepts .jpeg, or .png" at bounding box center [87, 106] width 46 height 21
type input "**********"
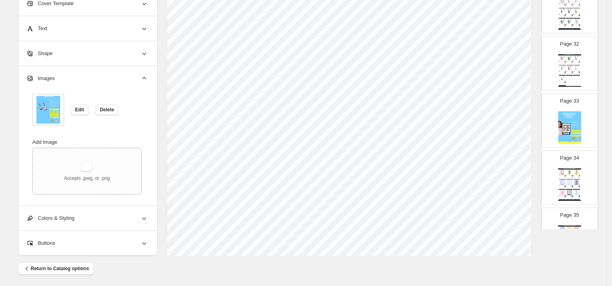
scroll to position [1765, 0]
click at [569, 131] on img at bounding box center [569, 127] width 23 height 32
type input "**"
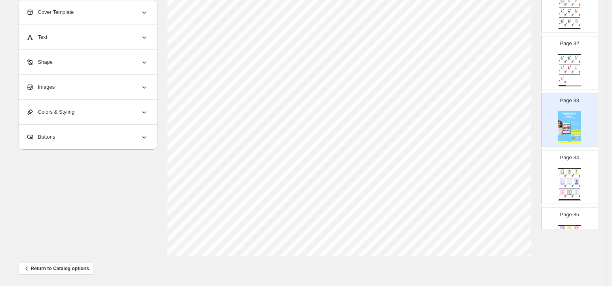
click at [76, 94] on div "Images" at bounding box center [87, 87] width 122 height 25
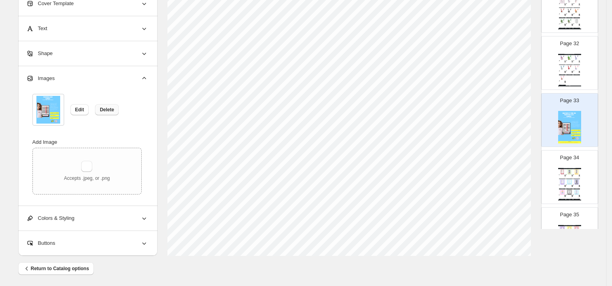
click at [109, 110] on span "Delete" at bounding box center [107, 109] width 14 height 6
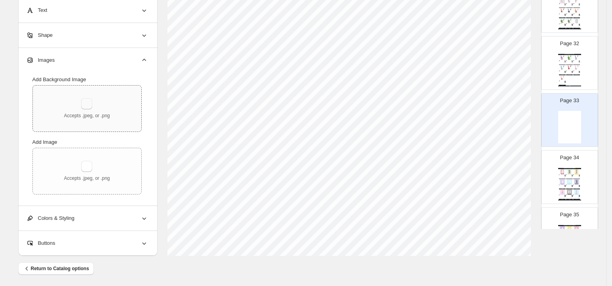
click at [86, 108] on button "button" at bounding box center [86, 103] width 11 height 11
type input "**********"
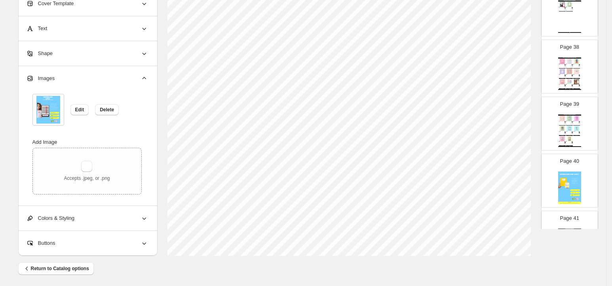
scroll to position [2109, 0]
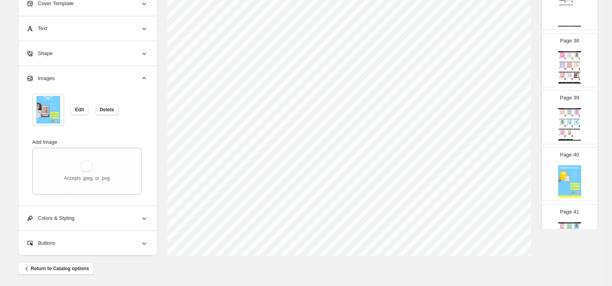
click at [570, 173] on img at bounding box center [569, 181] width 23 height 32
type input "**"
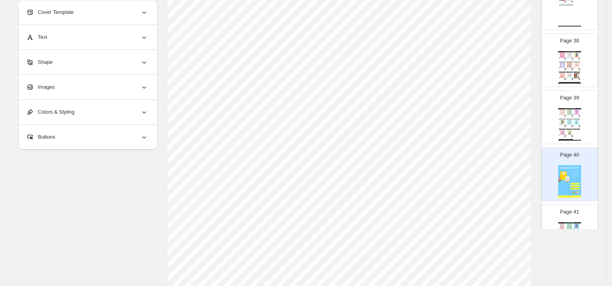
scroll to position [161, 0]
click at [70, 93] on div "Images" at bounding box center [87, 87] width 122 height 25
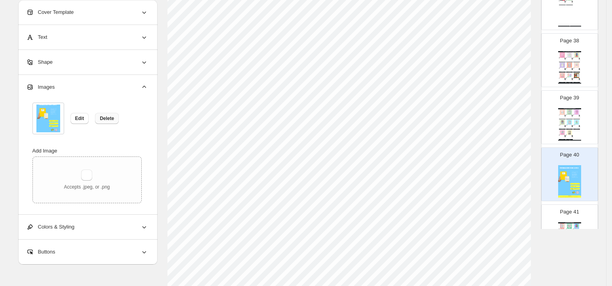
click at [99, 114] on button "Delete" at bounding box center [107, 118] width 24 height 11
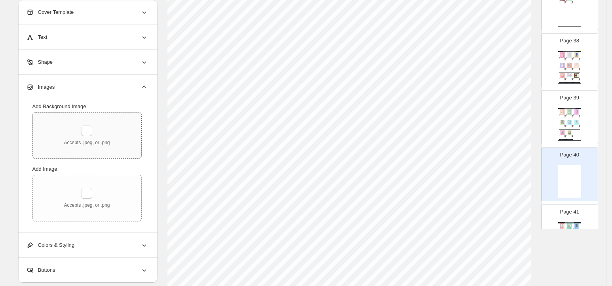
click at [96, 122] on div "Accepts .jpeg, or .png" at bounding box center [87, 135] width 108 height 46
type input "**********"
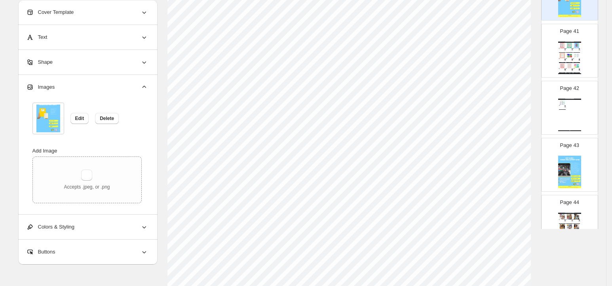
scroll to position [2345, 0]
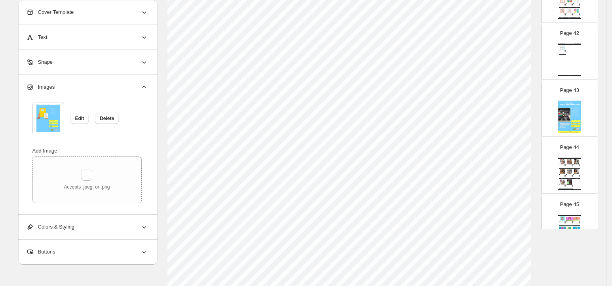
click at [565, 133] on img at bounding box center [569, 116] width 23 height 32
type input "**"
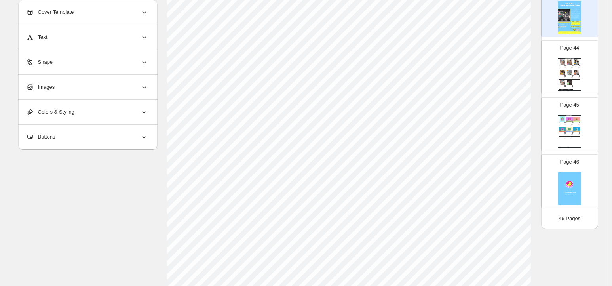
scroll to position [199, 0]
click at [106, 87] on div "Images" at bounding box center [87, 87] width 122 height 25
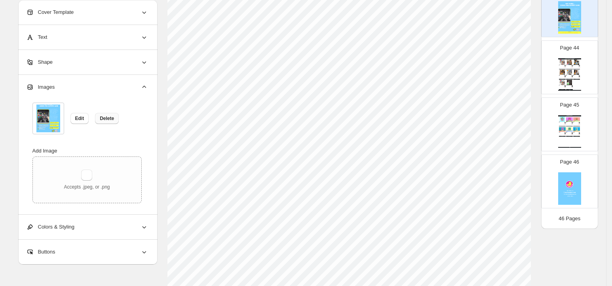
click at [104, 117] on span "Delete" at bounding box center [107, 118] width 14 height 6
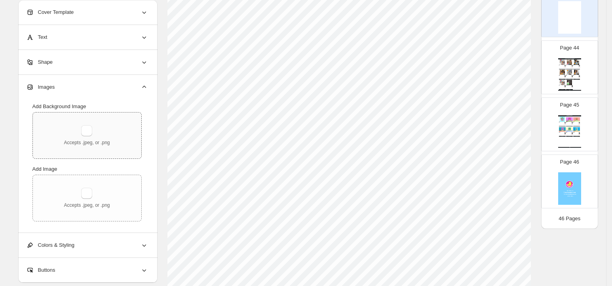
click at [104, 122] on div "Accepts .jpeg, or .png" at bounding box center [87, 135] width 108 height 46
type input "**********"
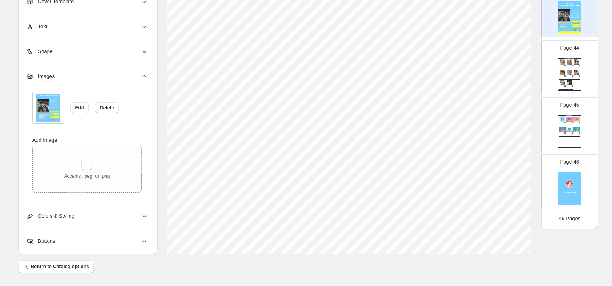
scroll to position [0, 0]
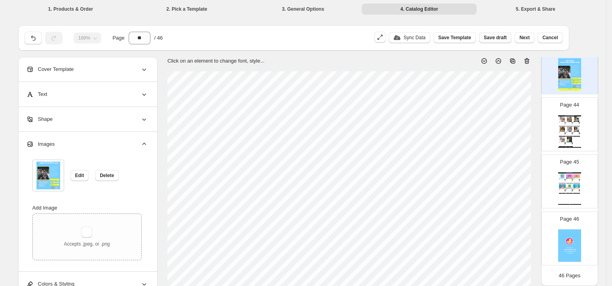
click at [491, 40] on span "Save draft" at bounding box center [494, 37] width 23 height 6
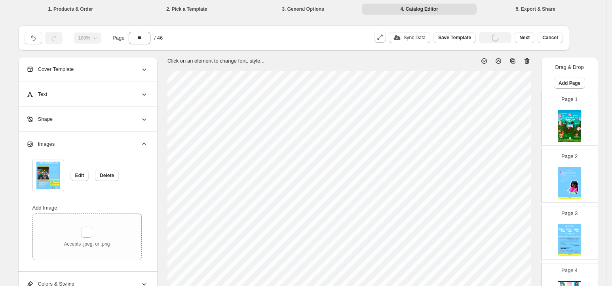
scroll to position [2452, 0]
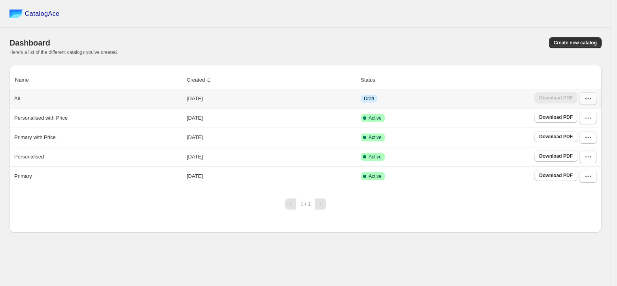
click at [585, 100] on icon "button" at bounding box center [588, 99] width 8 height 8
click at [570, 159] on span "Edit" at bounding box center [570, 156] width 9 height 6
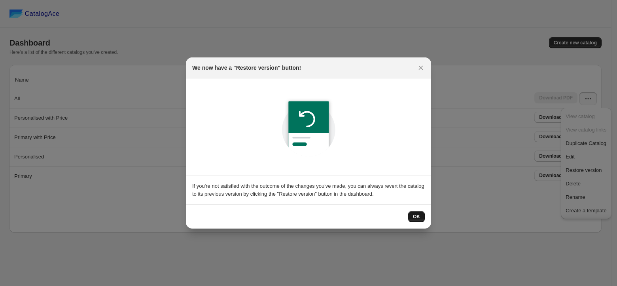
click at [417, 216] on span "OK" at bounding box center [416, 216] width 7 height 6
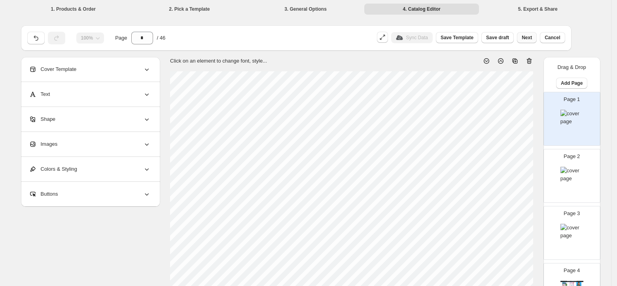
click at [523, 39] on span "Next" at bounding box center [527, 37] width 10 height 6
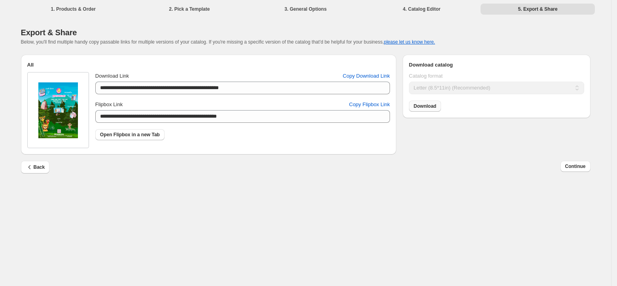
click at [424, 108] on span "Download" at bounding box center [425, 106] width 23 height 6
click at [569, 168] on span "Continue" at bounding box center [575, 166] width 21 height 6
